Goal: Transaction & Acquisition: Purchase product/service

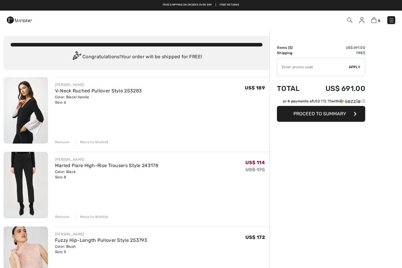
click at [99, 143] on div "Move to Wishlist" at bounding box center [92, 141] width 34 height 5
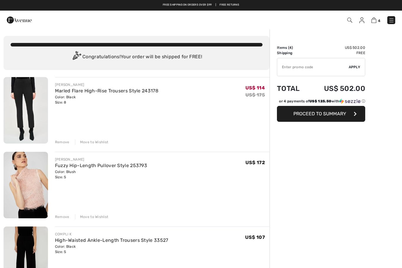
click at [91, 143] on div "Move to Wishlist" at bounding box center [92, 141] width 34 height 5
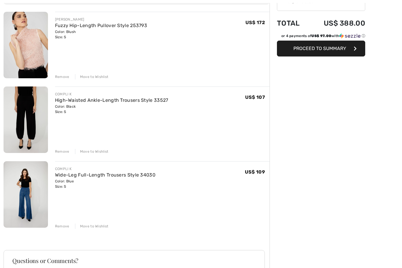
scroll to position [72, 0]
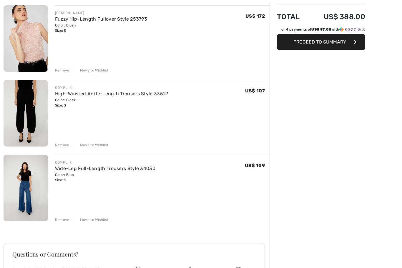
click at [116, 170] on link "Wide-Leg Full-Length Trousers Style 34030" at bounding box center [105, 168] width 100 height 6
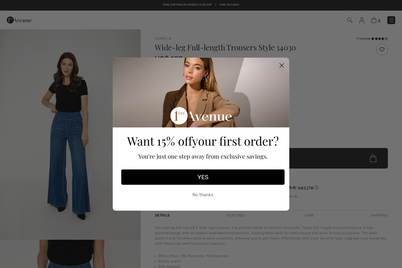
checkbox input "true"
click at [284, 63] on circle "Close dialog" at bounding box center [282, 65] width 10 height 10
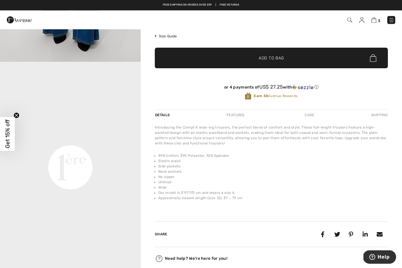
scroll to position [278, 0]
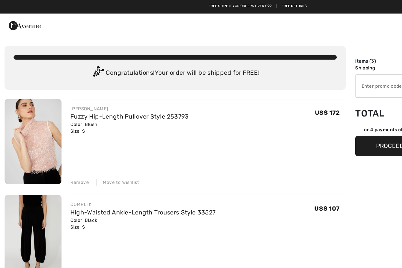
click at [123, 87] on div "[PERSON_NAME]" at bounding box center [101, 84] width 92 height 5
click at [66, 81] on div "FRANK LYMAN Fuzzy Hip-Length Pullover Style 253793 Color: Blush Size: S Final S…" at bounding box center [162, 111] width 214 height 68
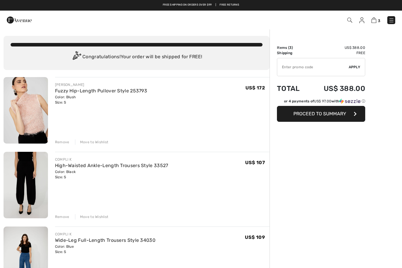
click at [360, 14] on div "3 Checkout" at bounding box center [284, 20] width 232 height 12
click at [346, 25] on div "3 Checkout" at bounding box center [284, 20] width 232 height 12
click at [347, 22] on img at bounding box center [349, 20] width 5 height 5
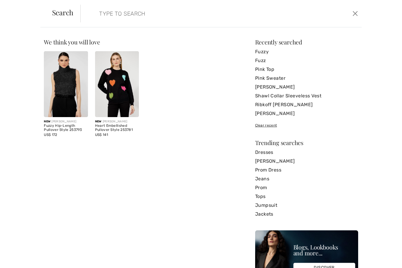
click at [133, 11] on input "search" at bounding box center [191, 14] width 192 height 18
type input "Velvet jacket"
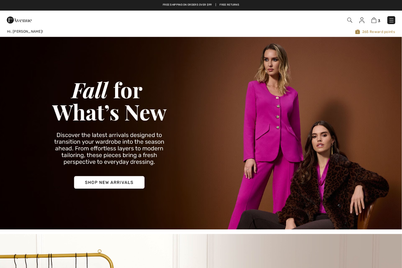
checkbox input "true"
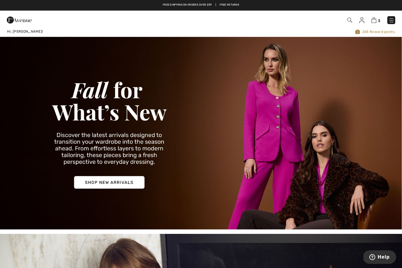
click at [348, 18] on img at bounding box center [349, 20] width 5 height 5
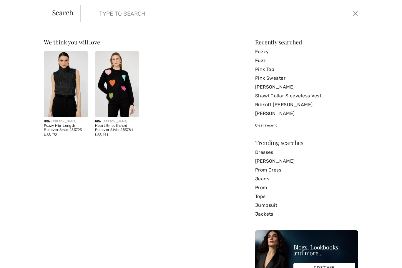
click at [136, 14] on input "search" at bounding box center [191, 14] width 192 height 18
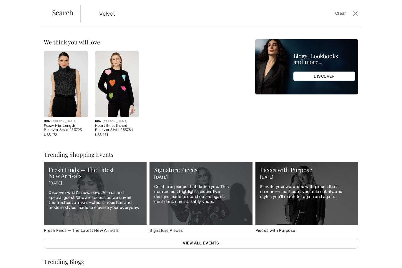
type input "Velvet"
click at [358, 14] on button "Close" at bounding box center [354, 13] width 9 height 9
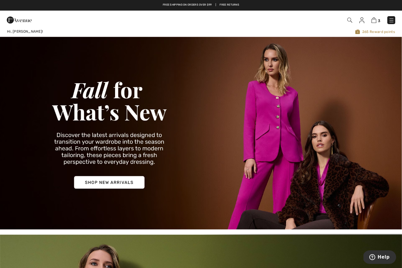
click at [119, 14] on div at bounding box center [84, 20] width 165 height 16
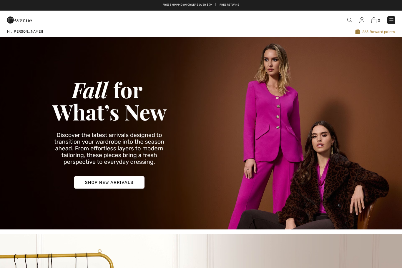
checkbox input "true"
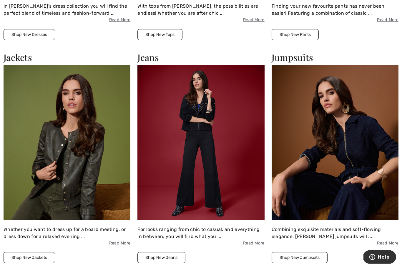
scroll to position [684, 0]
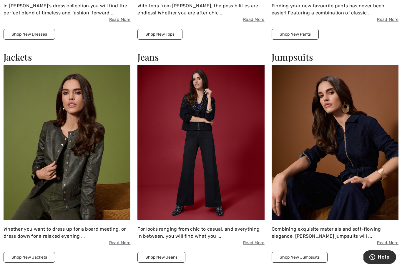
click at [307, 254] on button "Shop New Jumpsuits" at bounding box center [299, 257] width 56 height 11
click at [29, 228] on div "Jackets Whether you want to dress up for a board meeting, or dress down for a r…" at bounding box center [67, 157] width 134 height 211
click at [39, 252] on button "Shop New Jackets" at bounding box center [29, 257] width 51 height 11
click at [30, 252] on button "Shop New Jackets" at bounding box center [29, 257] width 51 height 11
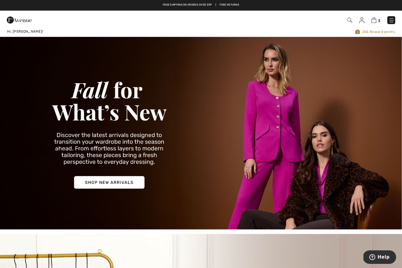
click at [374, 23] on img at bounding box center [373, 20] width 5 height 6
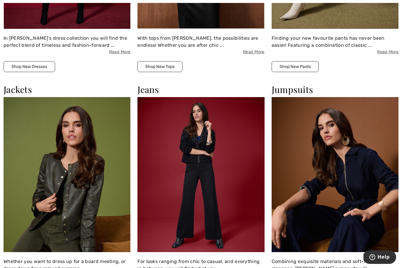
scroll to position [662, 0]
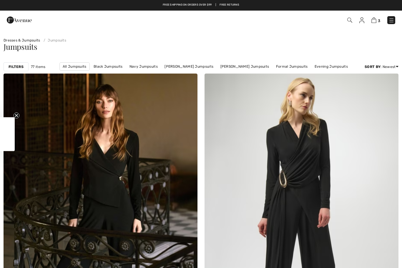
checkbox input "true"
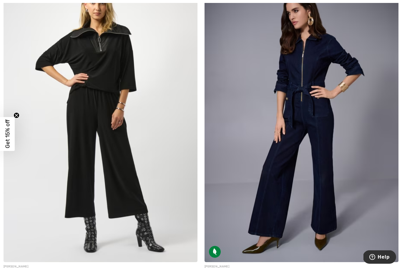
scroll to position [1371, 0]
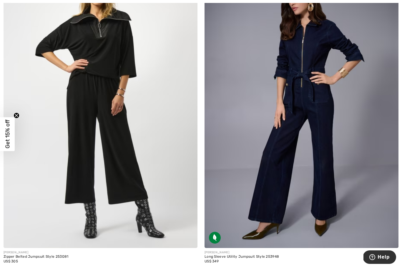
click at [295, 187] on img at bounding box center [301, 102] width 194 height 291
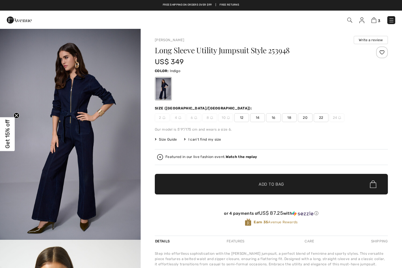
checkbox input "true"
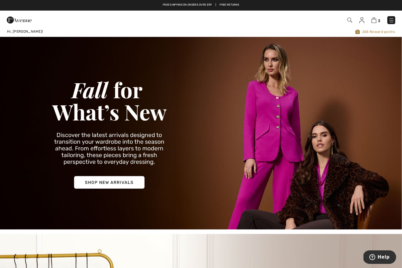
click at [373, 19] on img at bounding box center [373, 20] width 5 height 6
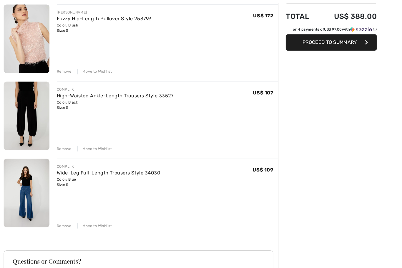
scroll to position [73, 0]
click at [124, 167] on link "Wide-Leg Full-Length Trousers Style 34030" at bounding box center [105, 167] width 100 height 6
click at [95, 164] on link "Wide-Leg Full-Length Trousers Style 34030" at bounding box center [105, 167] width 100 height 6
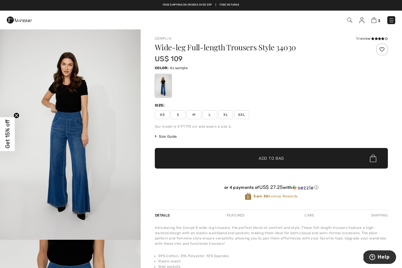
click at [376, 17] on link "3" at bounding box center [375, 19] width 9 height 7
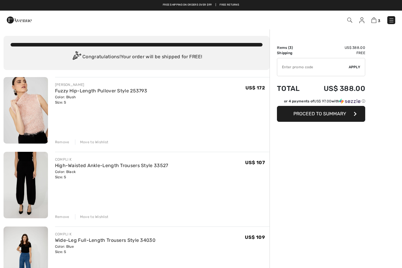
click at [343, 115] on span "Proceed to Summary" at bounding box center [319, 114] width 53 height 6
click at [318, 112] on span "Proceed to Summary" at bounding box center [319, 114] width 53 height 6
click at [330, 115] on span "Proceed to Summary" at bounding box center [319, 114] width 53 height 6
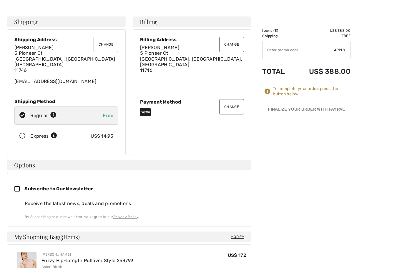
scroll to position [19, 0]
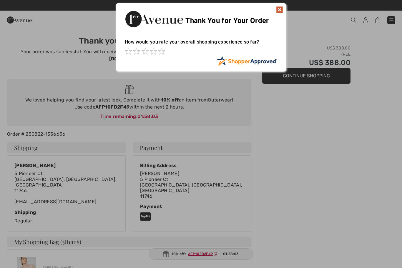
click at [280, 11] on img at bounding box center [279, 9] width 7 height 7
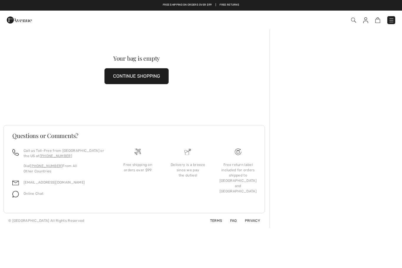
checkbox input "true"
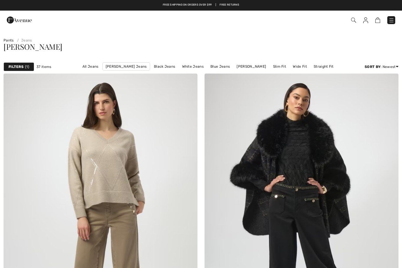
checkbox input "true"
click at [88, 68] on link "All Jeans" at bounding box center [90, 67] width 22 height 8
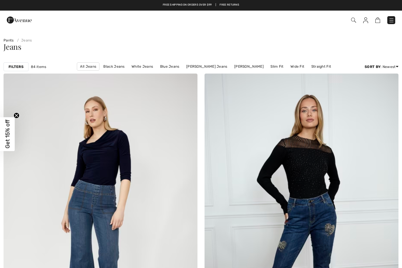
checkbox input "true"
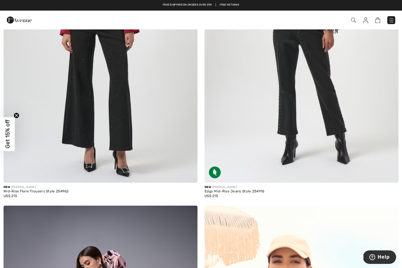
scroll to position [1419, 0]
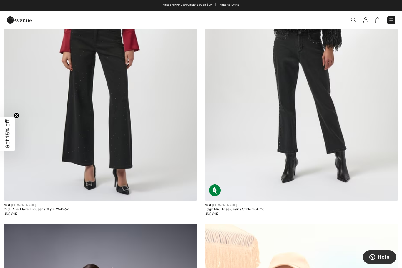
click at [275, 170] on img at bounding box center [301, 55] width 194 height 291
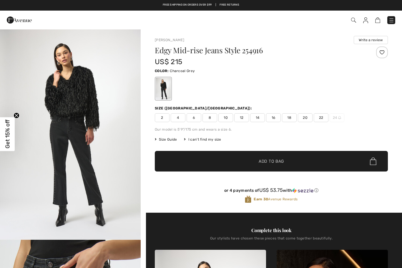
checkbox input "true"
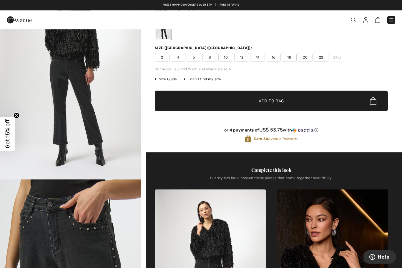
scroll to position [80, 0]
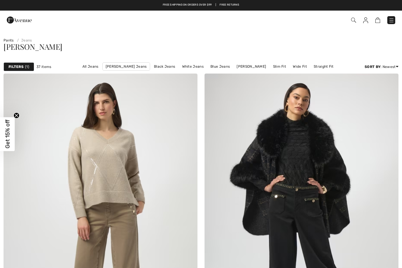
checkbox input "true"
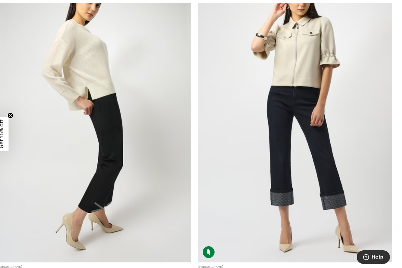
scroll to position [1682, 0]
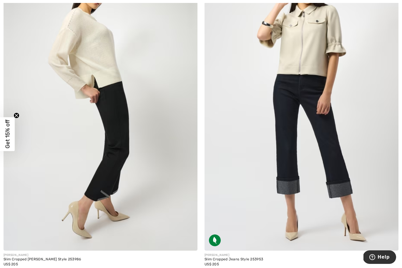
click at [273, 212] on img at bounding box center [301, 105] width 194 height 291
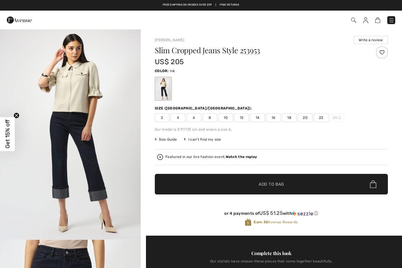
checkbox input "true"
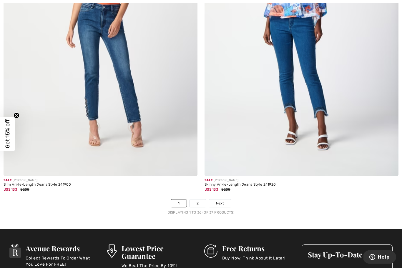
scroll to position [5669, 0]
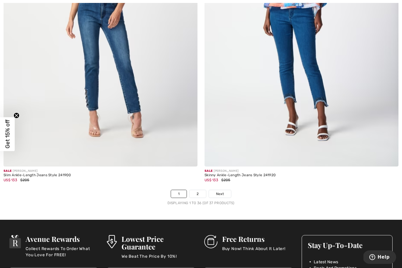
click at [199, 190] on link "2" at bounding box center [197, 194] width 16 height 8
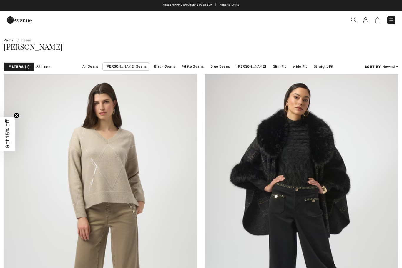
checkbox input "true"
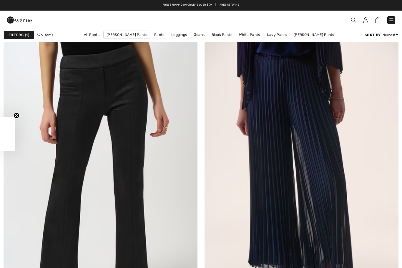
checkbox input "true"
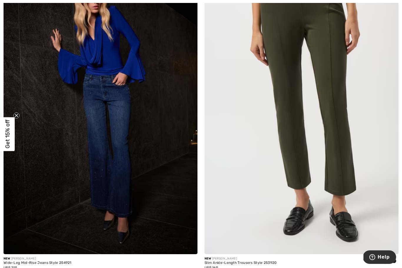
scroll to position [3611, 0]
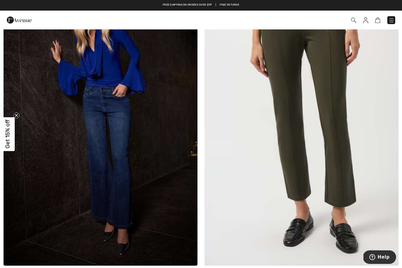
click at [274, 225] on img at bounding box center [301, 120] width 194 height 291
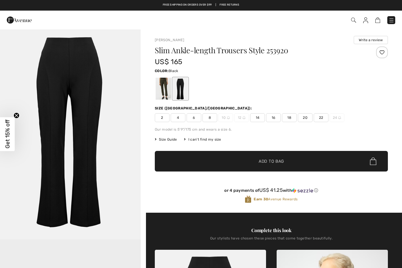
checkbox input "true"
click at [162, 95] on div at bounding box center [163, 89] width 15 height 22
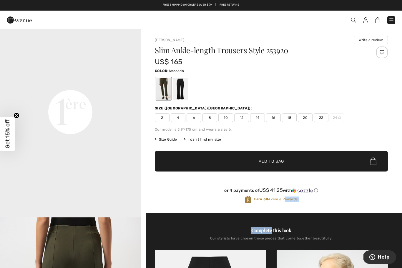
click at [140, 77] on video "Your browser does not support the video tag." at bounding box center [70, 41] width 141 height 70
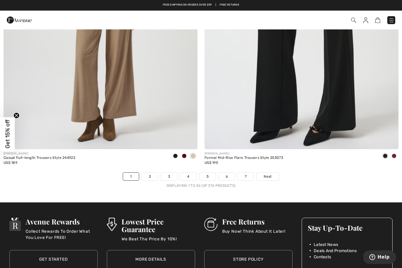
scroll to position [5685, 0]
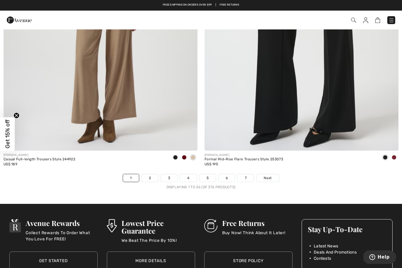
click at [150, 174] on link "2" at bounding box center [150, 178] width 16 height 8
click at [149, 176] on link "2" at bounding box center [150, 178] width 16 height 8
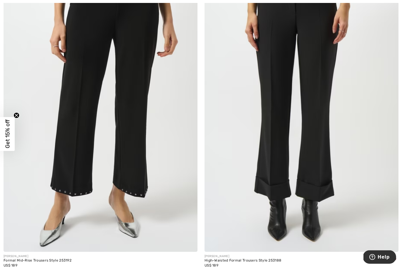
scroll to position [427, 0]
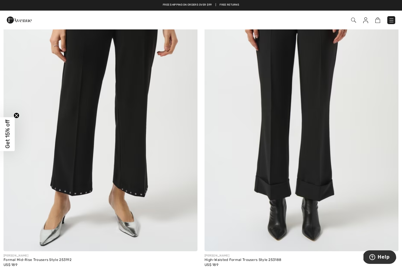
click at [315, 207] on img at bounding box center [301, 105] width 194 height 291
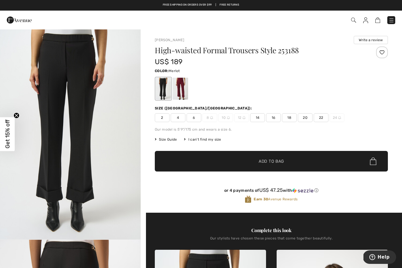
click at [184, 90] on div at bounding box center [180, 89] width 15 height 22
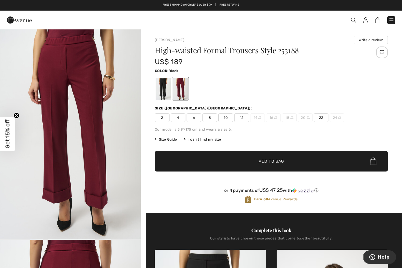
click at [159, 86] on div at bounding box center [163, 89] width 15 height 22
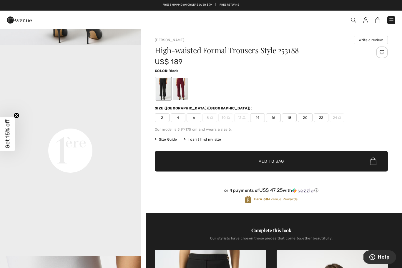
scroll to position [421, 0]
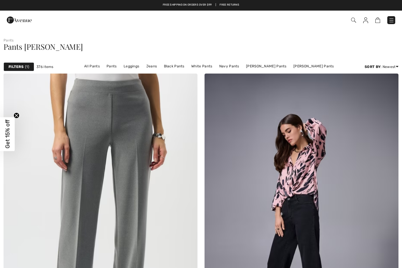
checkbox input "true"
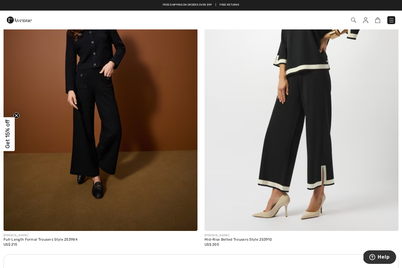
scroll to position [1698, 0]
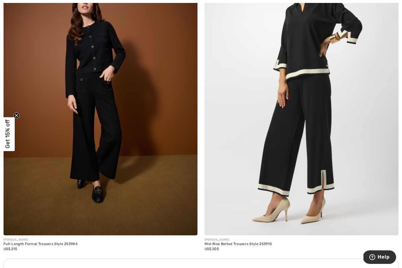
click at [165, 214] on img at bounding box center [101, 89] width 194 height 291
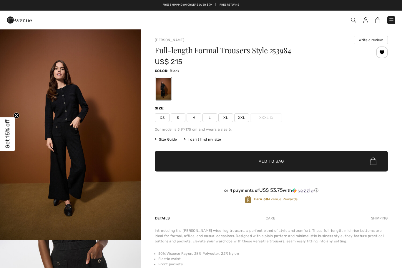
checkbox input "true"
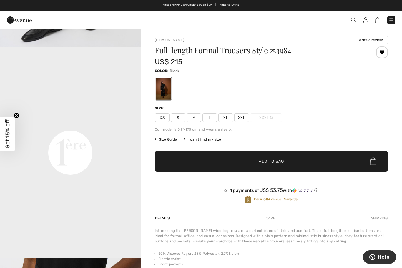
scroll to position [419, 0]
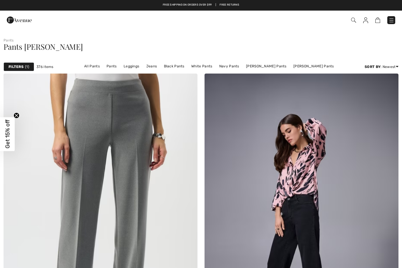
checkbox input "true"
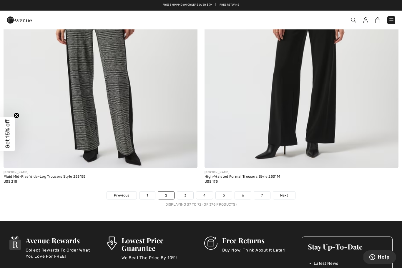
scroll to position [5667, 0]
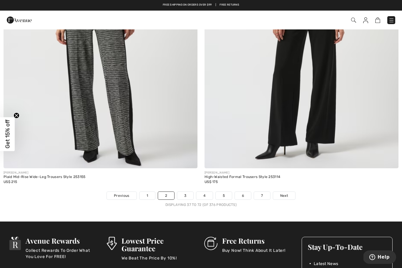
click at [185, 192] on link "3" at bounding box center [185, 196] width 16 height 8
click at [190, 185] on div "[PERSON_NAME] Plaid Mid-Rise Wide-Leg Trousers Style 253155 US$ 215" at bounding box center [101, 179] width 194 height 23
click at [184, 193] on link "3" at bounding box center [185, 196] width 16 height 8
click at [185, 199] on link "3" at bounding box center [185, 196] width 16 height 8
click at [188, 192] on link "3" at bounding box center [185, 196] width 16 height 8
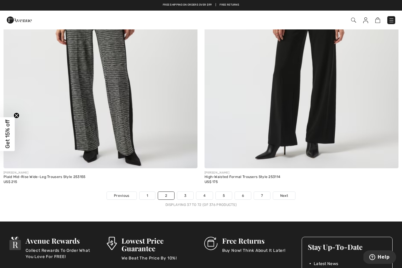
scroll to position [5674, 0]
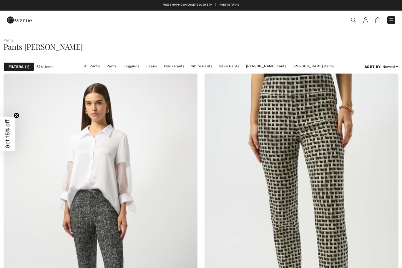
checkbox input "true"
